Goal: Find contact information: Find contact information

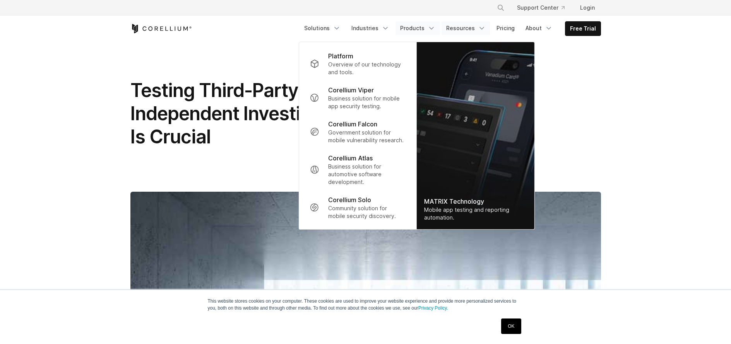
click at [478, 27] on link "Resources" at bounding box center [465, 28] width 49 height 14
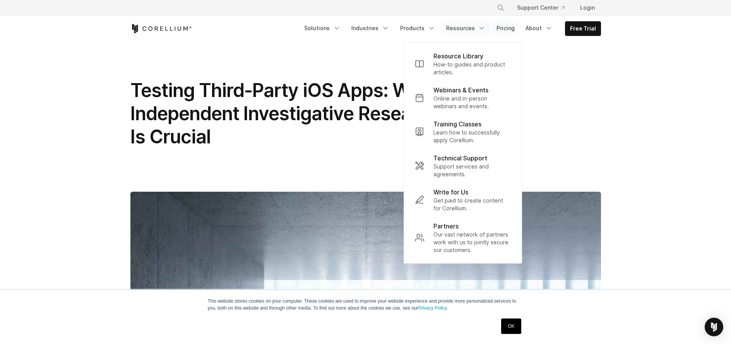
click at [505, 29] on link "Pricing" at bounding box center [505, 28] width 27 height 14
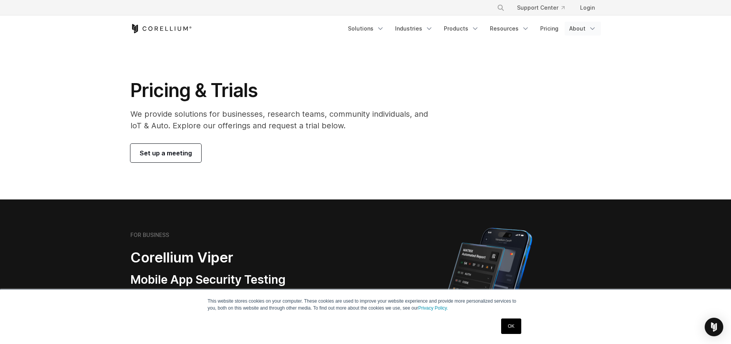
click at [592, 29] on polyline "Navigation Menu" at bounding box center [592, 29] width 4 height 2
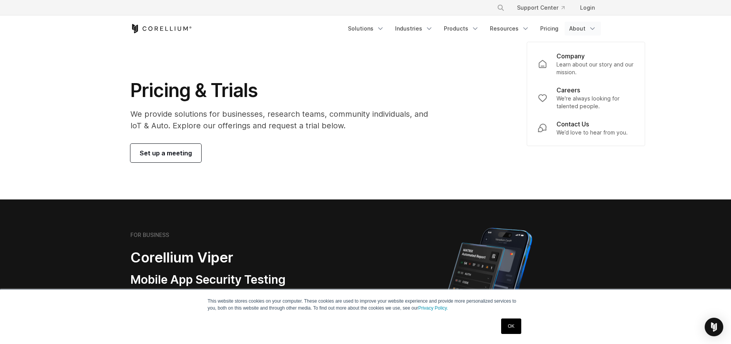
click at [192, 33] on div "Free Trial Solutions" at bounding box center [365, 28] width 470 height 26
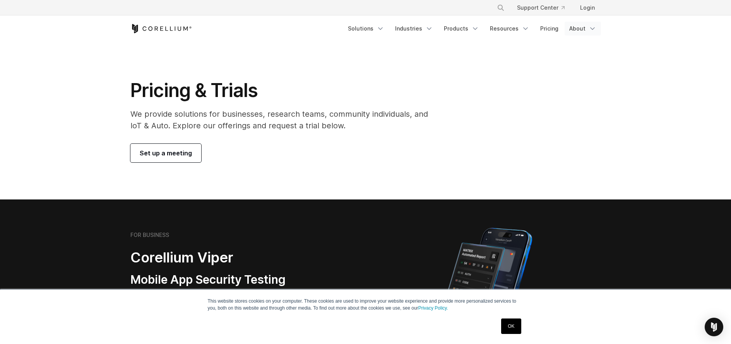
click at [596, 30] on link "About" at bounding box center [582, 29] width 36 height 14
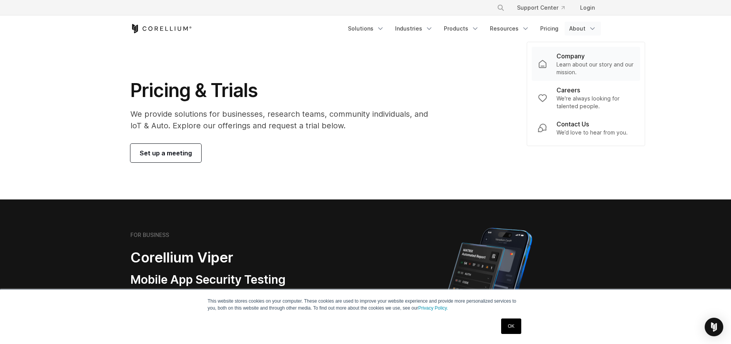
click at [572, 68] on p "Learn about our story and our mission." at bounding box center [594, 68] width 77 height 15
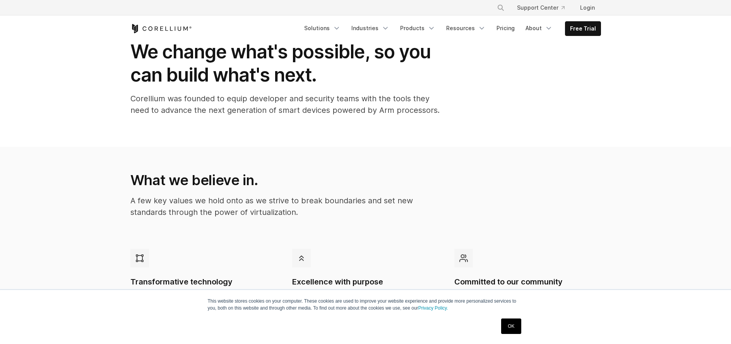
click at [506, 328] on link "OK" at bounding box center [511, 326] width 20 height 15
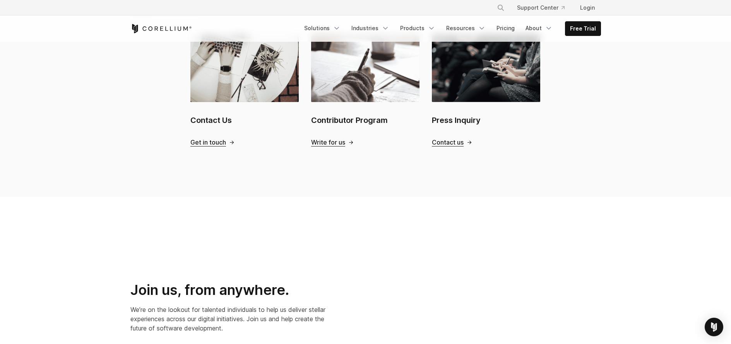
scroll to position [812, 0]
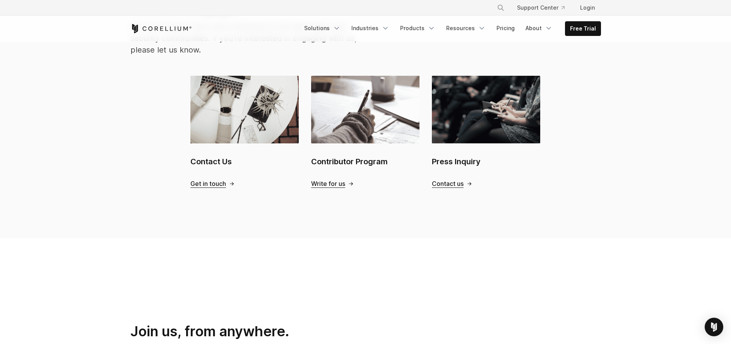
click at [208, 180] on span "Get in touch" at bounding box center [208, 184] width 36 height 8
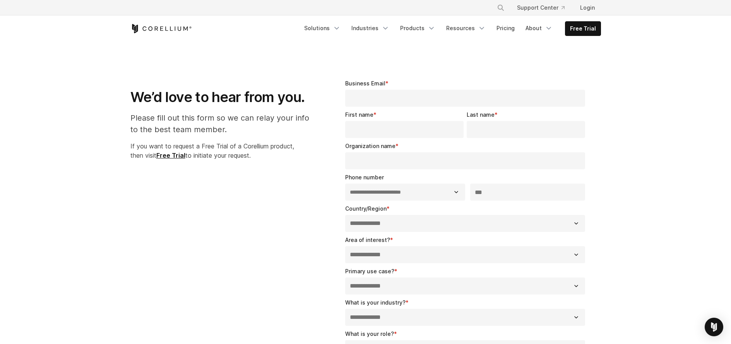
select select "**"
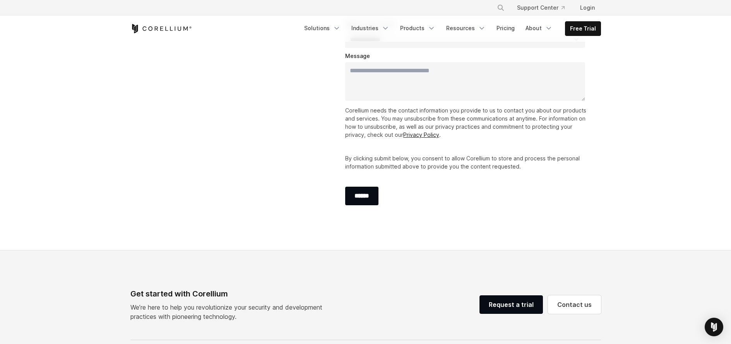
scroll to position [116, 0]
